Goal: Communication & Community: Answer question/provide support

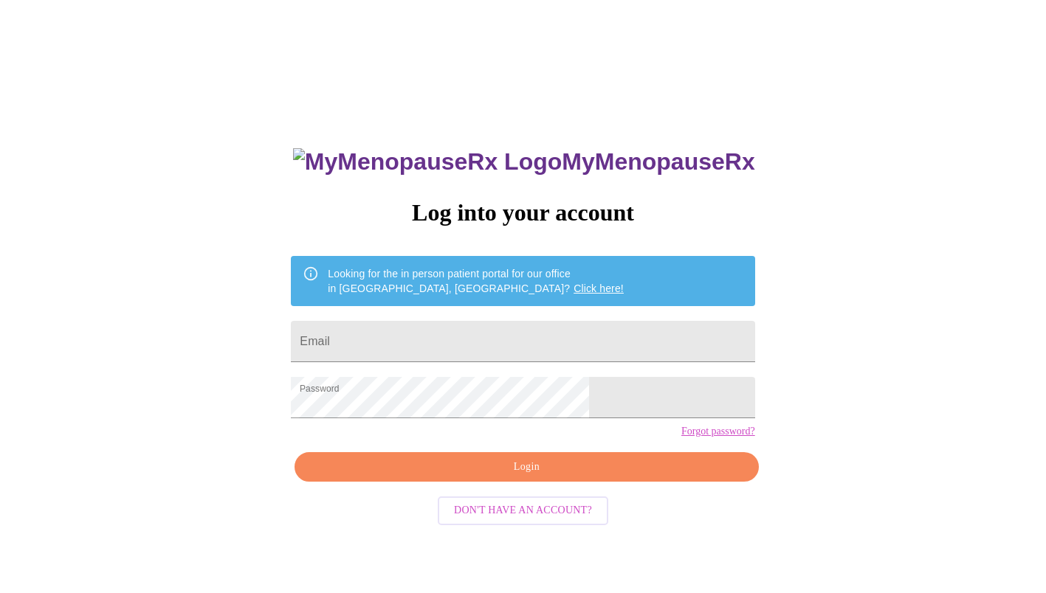
click at [516, 321] on input "Email" at bounding box center [523, 341] width 464 height 41
type input "[PERSON_NAME][EMAIL_ADDRESS][PERSON_NAME][DOMAIN_NAME]"
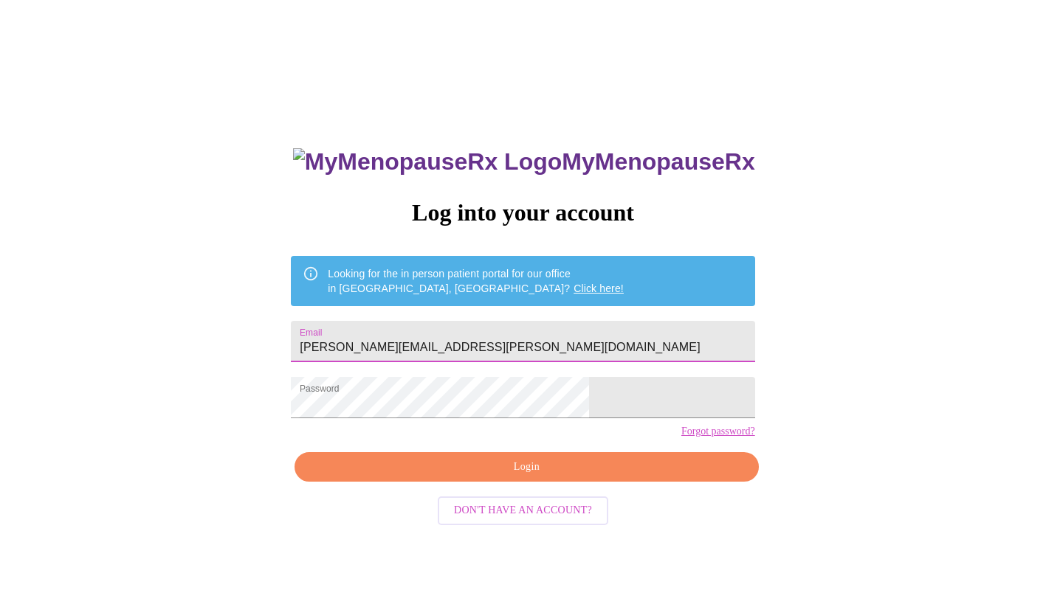
click at [520, 477] on span "Login" at bounding box center [527, 467] width 430 height 18
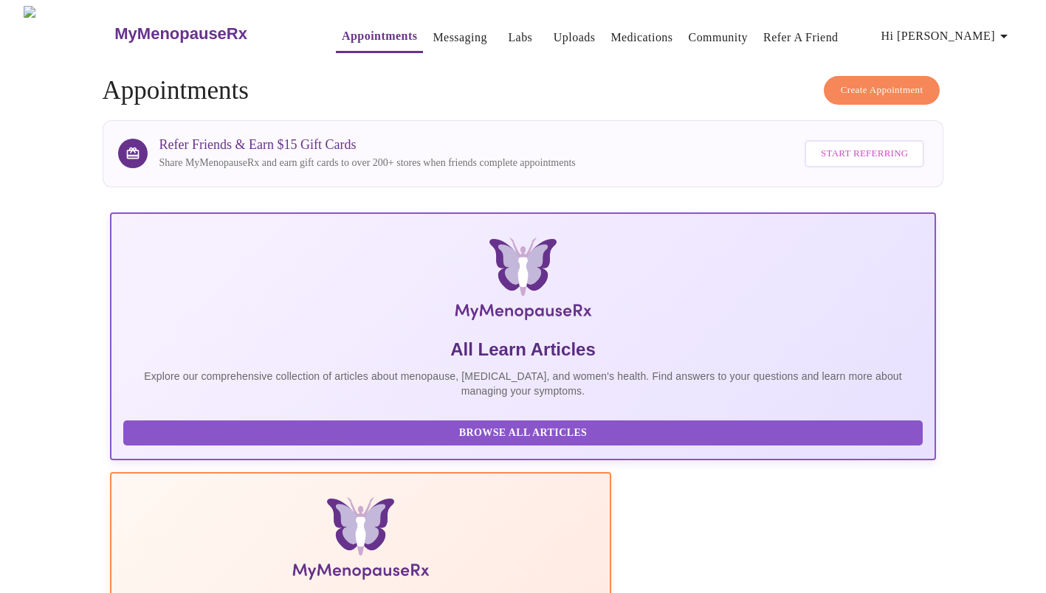
click at [434, 33] on link "Messaging" at bounding box center [460, 37] width 54 height 21
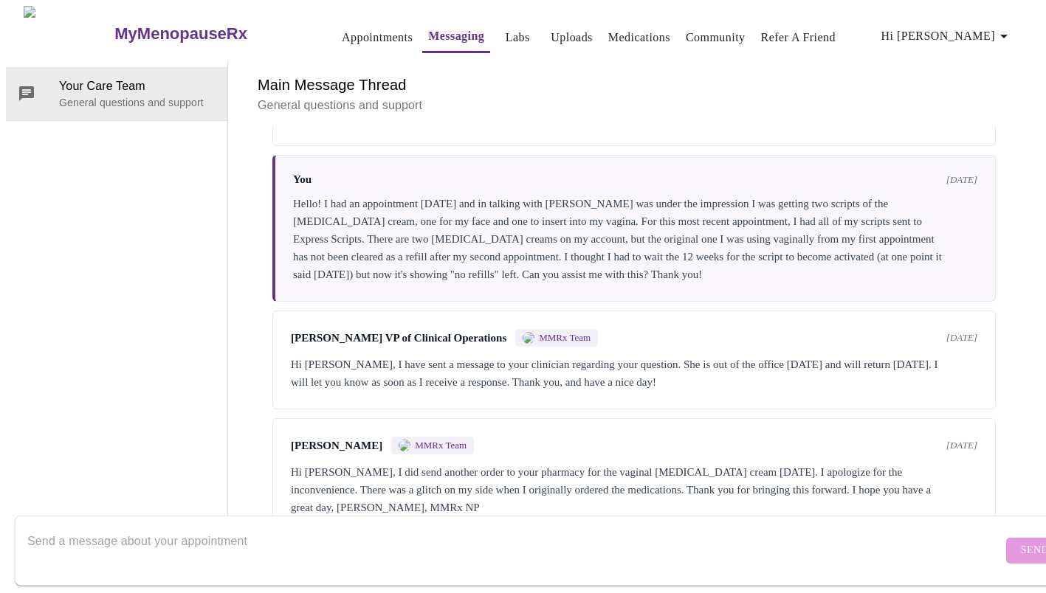
scroll to position [680, 0]
click at [348, 530] on textarea "Send a message about your appointment" at bounding box center [514, 550] width 975 height 47
type textarea "I"
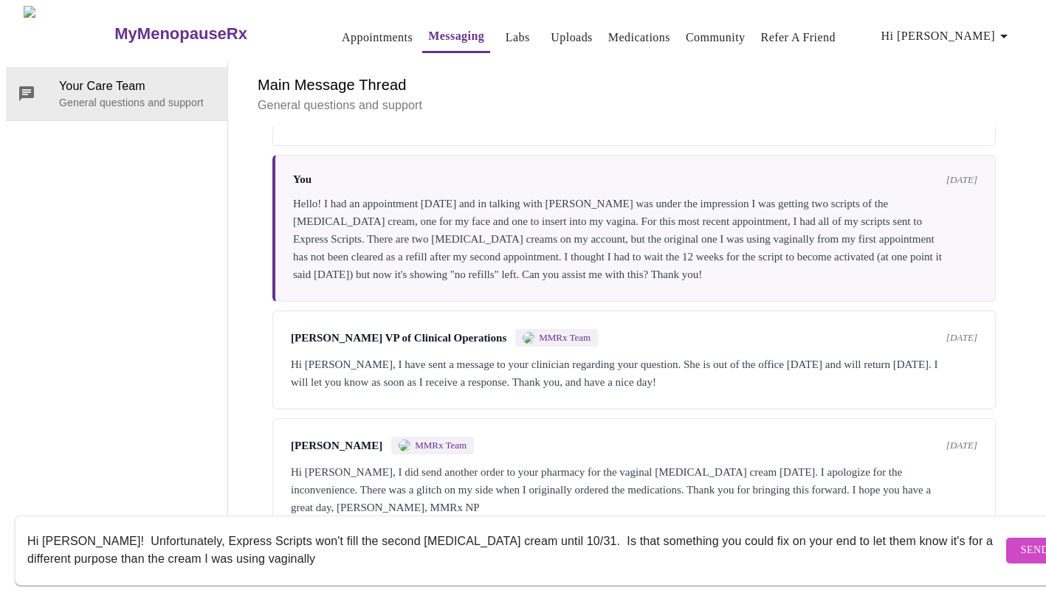
click at [71, 544] on textarea "Hi [PERSON_NAME]! Unfortunately, Express Scripts won't fill the second [MEDICAL…" at bounding box center [514, 550] width 975 height 47
click at [503, 528] on textarea "Hi [PERSON_NAME]! Unfortunately, Express Scripts won't fill the second [MEDICAL…" at bounding box center [514, 550] width 975 height 47
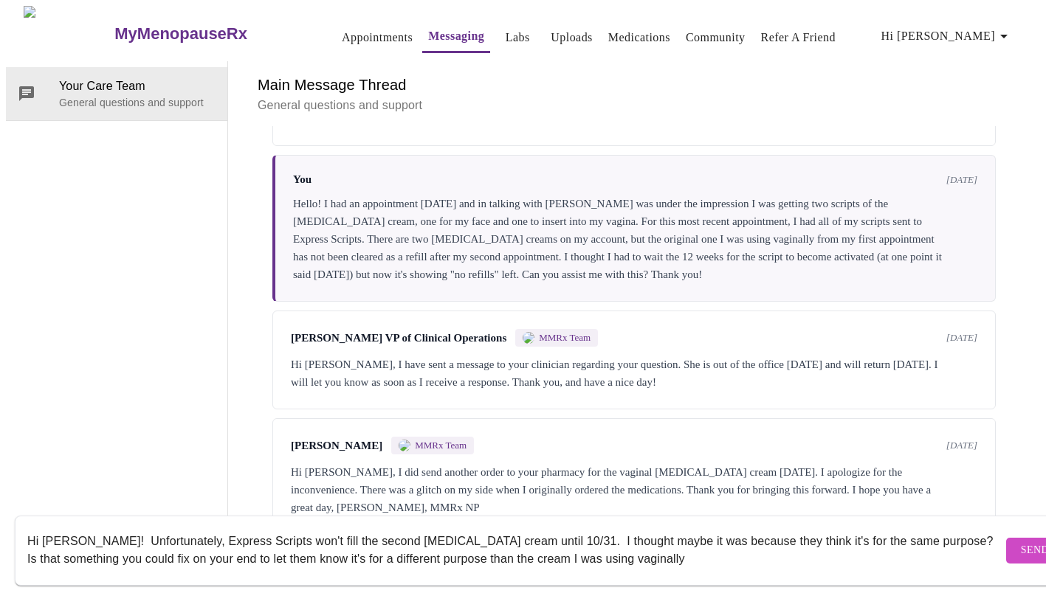
click at [453, 542] on textarea "Hi [PERSON_NAME]! Unfortunately, Express Scripts won't fill the second [MEDICAL…" at bounding box center [514, 550] width 975 height 47
click at [575, 539] on textarea "Hi [PERSON_NAME]! Unfortunately, Express Scripts won't fill the second [MEDICAL…" at bounding box center [514, 550] width 975 height 47
click at [618, 543] on textarea "Hi [PERSON_NAME]! Unfortunately, Express Scripts won't fill the second [MEDICAL…" at bounding box center [514, 550] width 975 height 47
click at [707, 544] on textarea "Hi [PERSON_NAME]! Unfortunately, Express Scripts won't fill the second [MEDICAL…" at bounding box center [514, 550] width 975 height 47
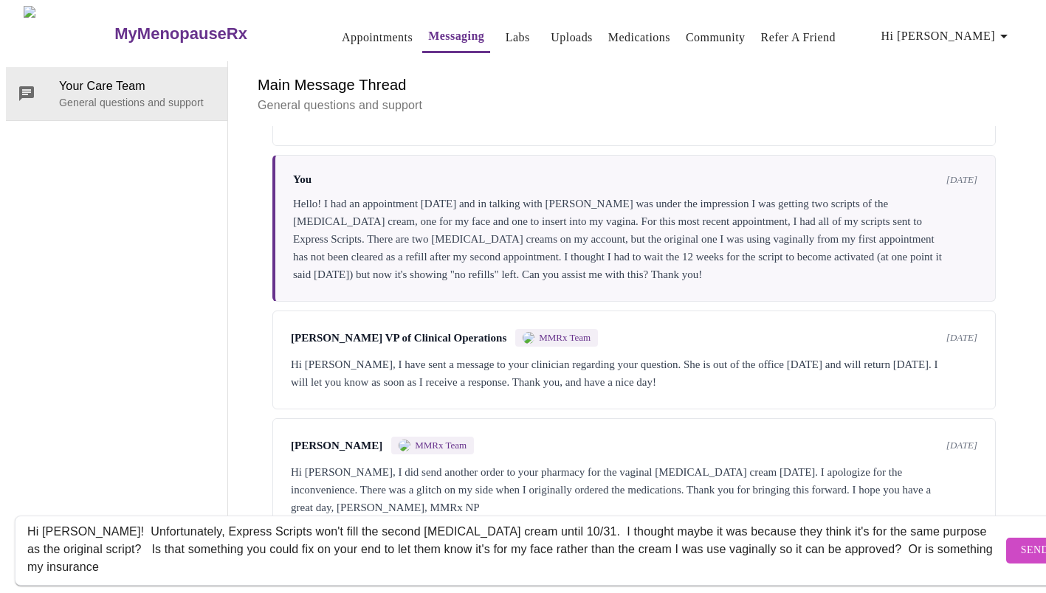
click at [82, 556] on textarea "Hi [PERSON_NAME]! Unfortunately, Express Scripts won't fill the second [MEDICAL…" at bounding box center [514, 550] width 975 height 47
click at [839, 533] on textarea "Hi [PERSON_NAME]! Unfortunately, Express Scripts won't fill the second [MEDICAL…" at bounding box center [514, 550] width 975 height 47
click at [207, 546] on textarea "Hi [PERSON_NAME]! Unfortunately, Express Scripts won't fill the second [MEDICAL…" at bounding box center [514, 550] width 975 height 47
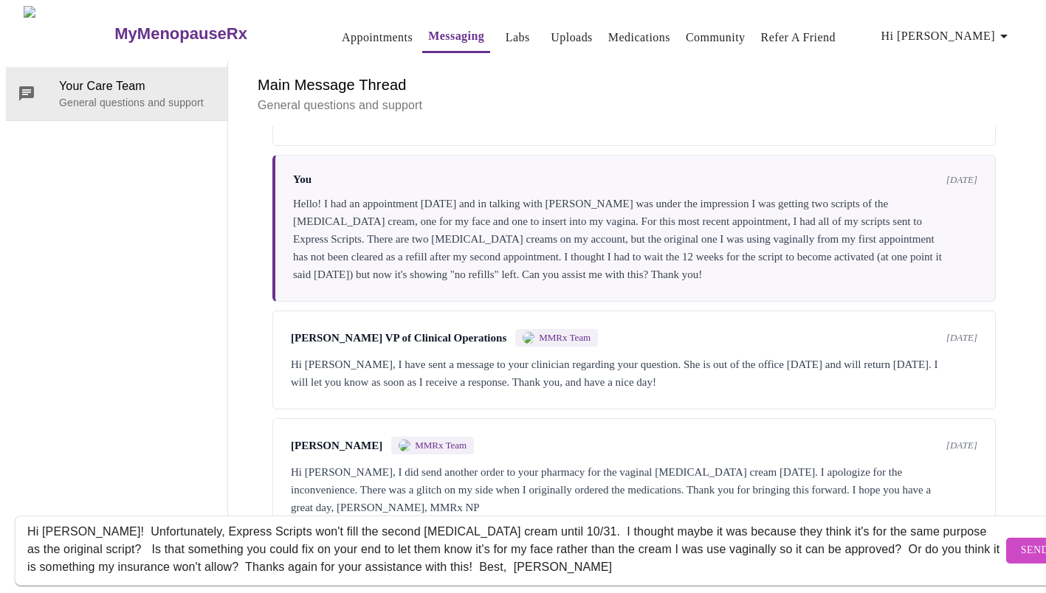
type textarea "Hi [PERSON_NAME]! Unfortunately, Express Scripts won't fill the second [MEDICAL…"
click at [1021, 542] on span "Send" at bounding box center [1035, 551] width 28 height 18
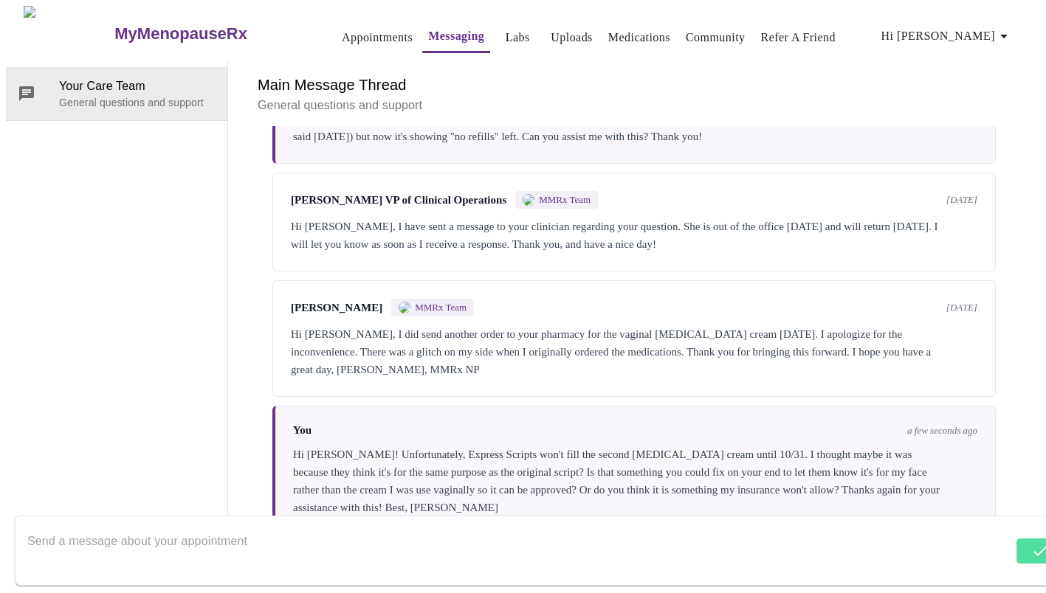
scroll to position [822, 0]
